Goal: Check status: Check status

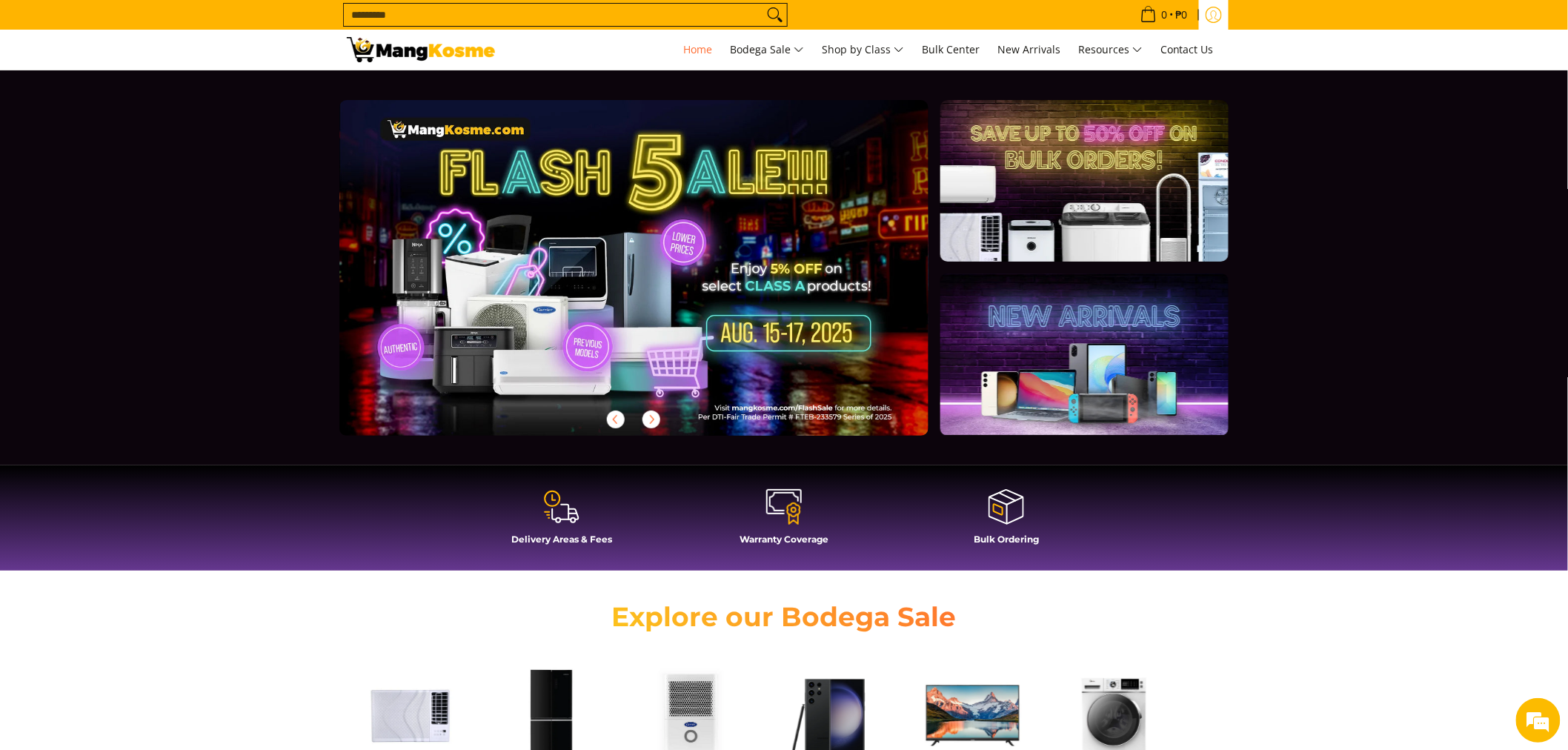
click at [1217, 15] on icon "Log in" at bounding box center [1213, 15] width 16 height 16
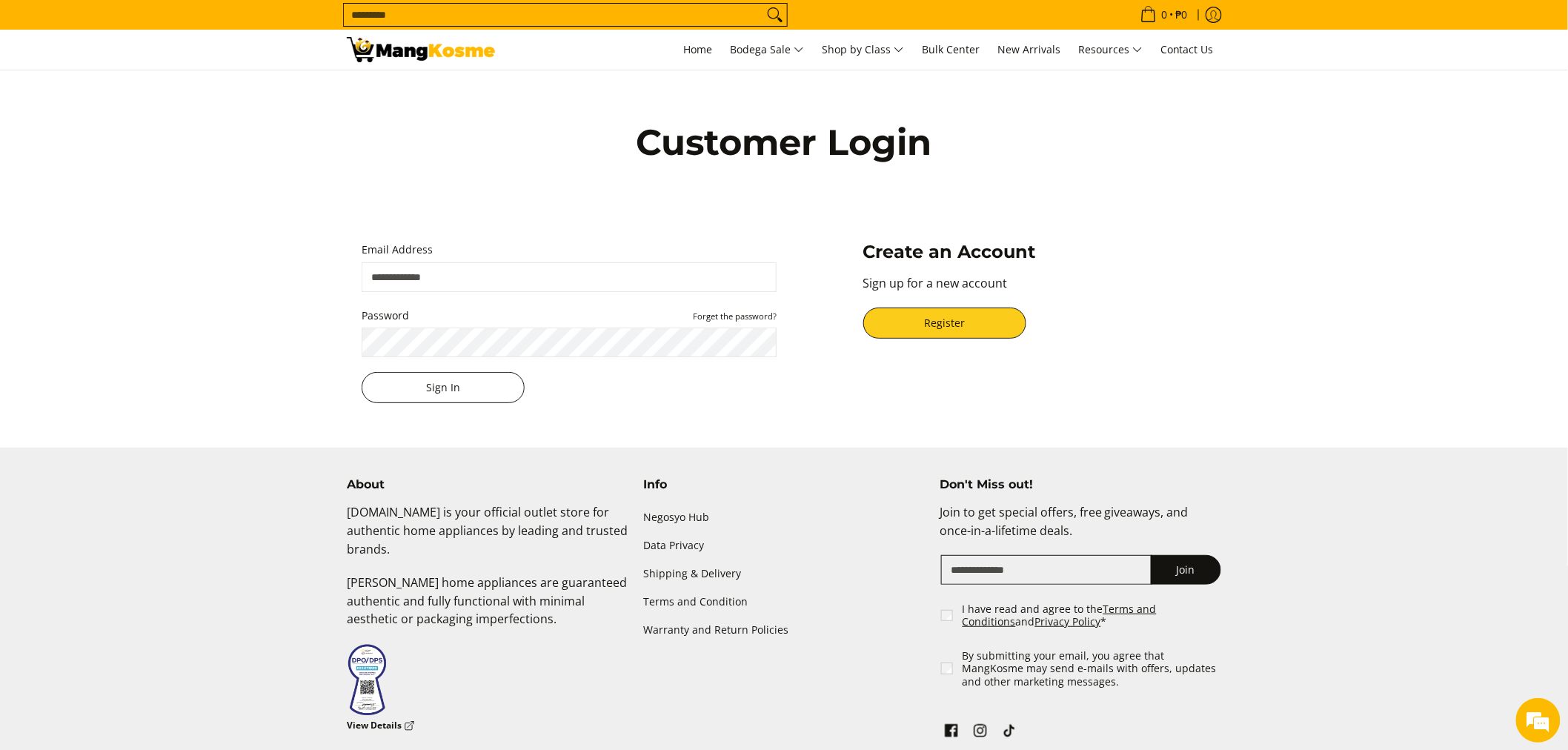
type input "**********"
click at [473, 395] on button "Sign In" at bounding box center [443, 388] width 163 height 31
click at [424, 389] on button "Sign In" at bounding box center [443, 388] width 163 height 31
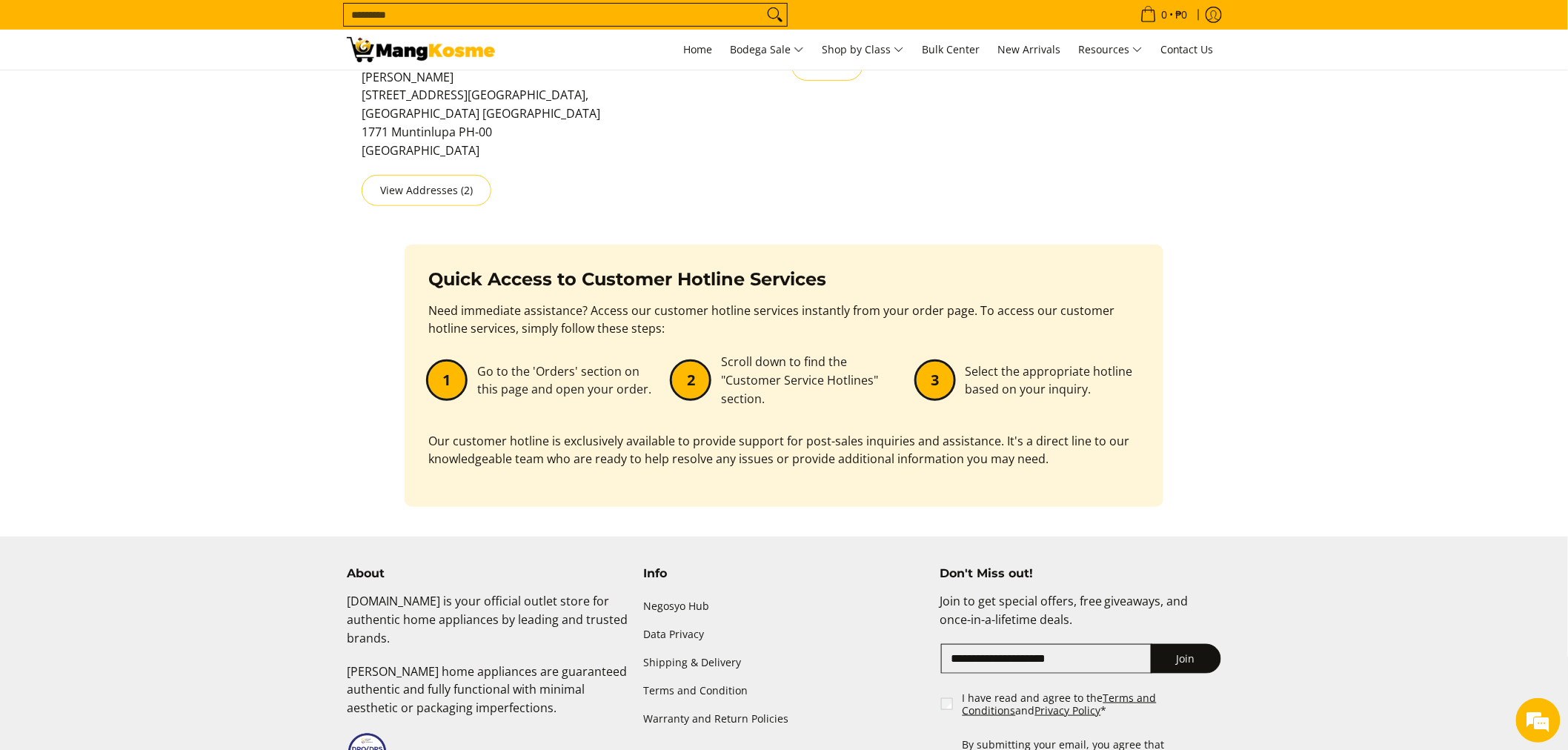
scroll to position [76, 0]
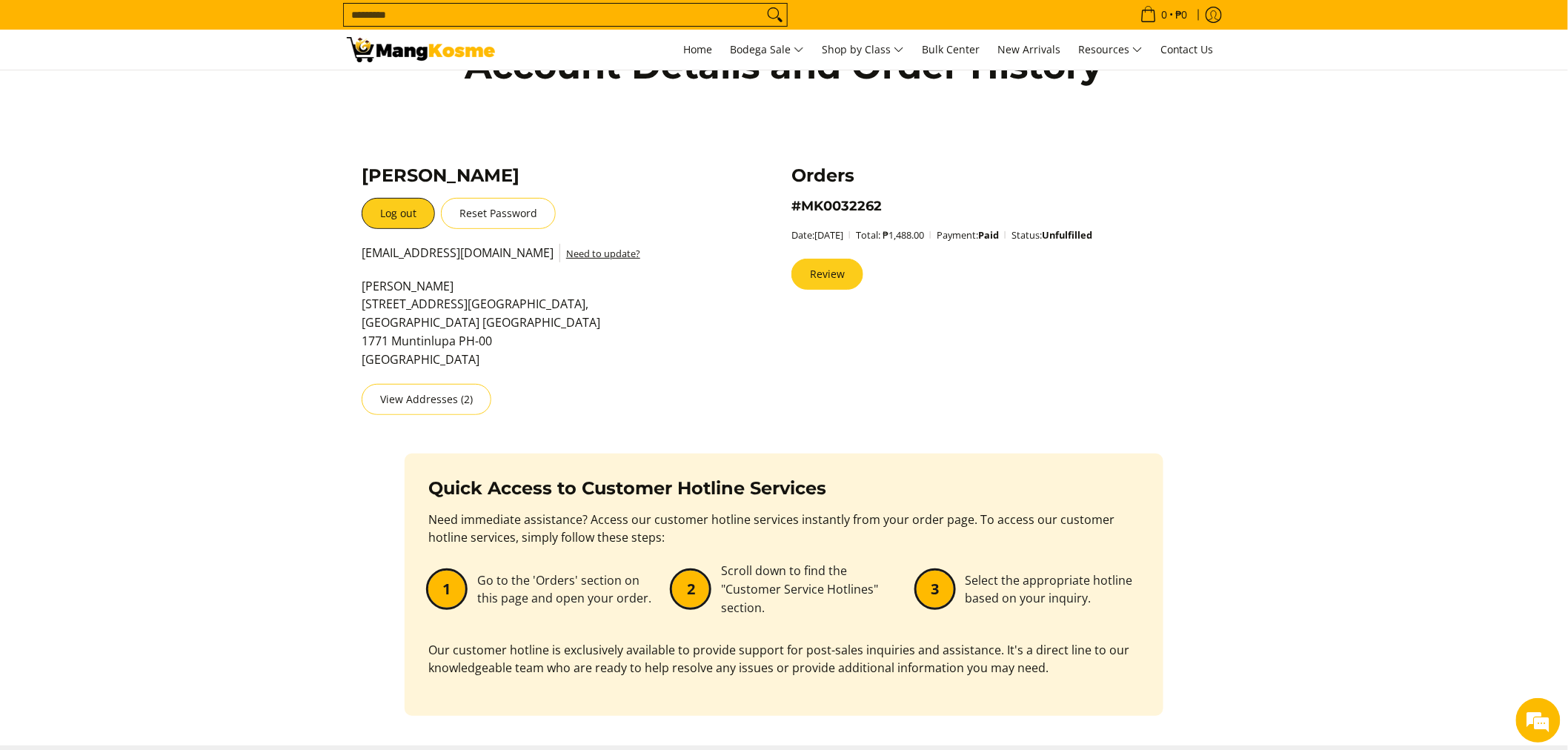
click at [840, 269] on link "Review" at bounding box center [827, 274] width 72 height 31
